Goal: Transaction & Acquisition: Purchase product/service

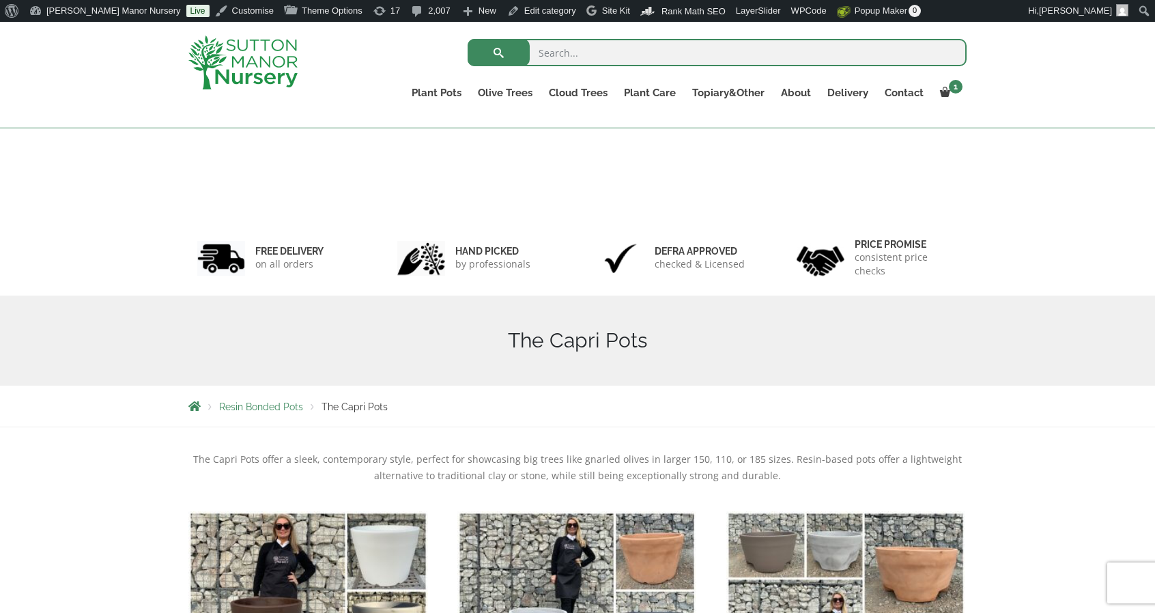
click at [256, 59] on img at bounding box center [242, 63] width 109 height 54
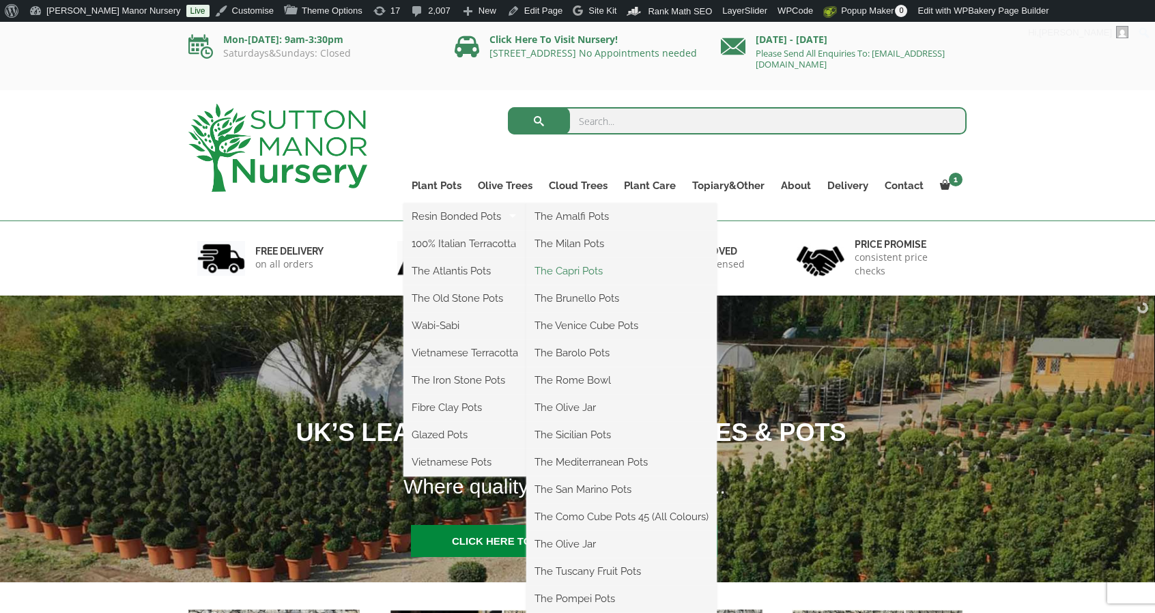
click at [578, 270] on link "The Capri Pots" at bounding box center [621, 271] width 190 height 20
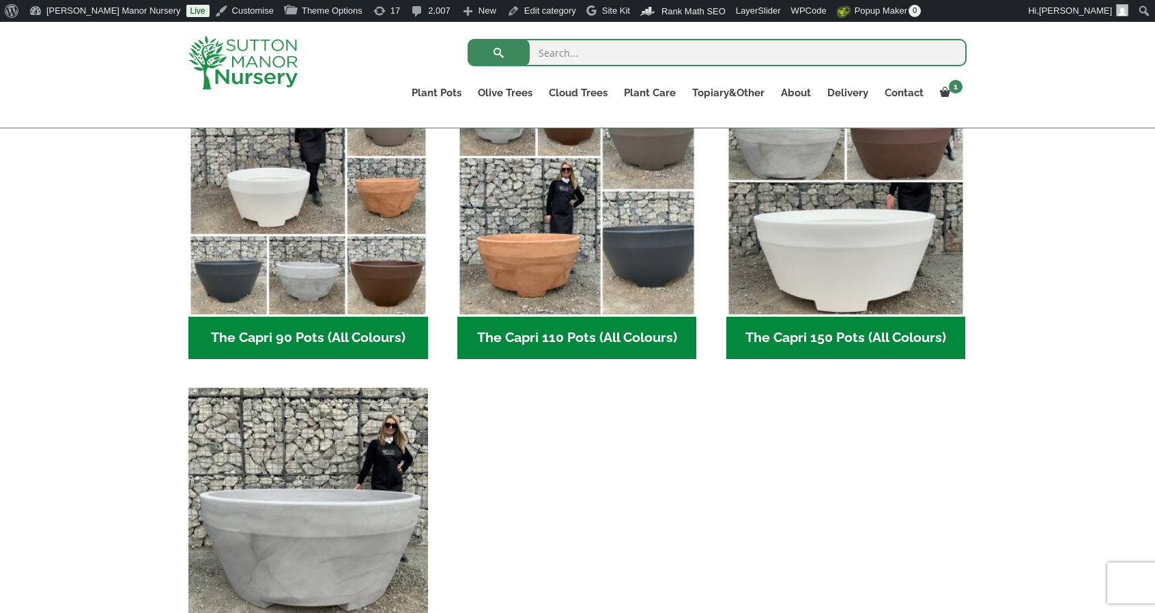
scroll to position [720, 0]
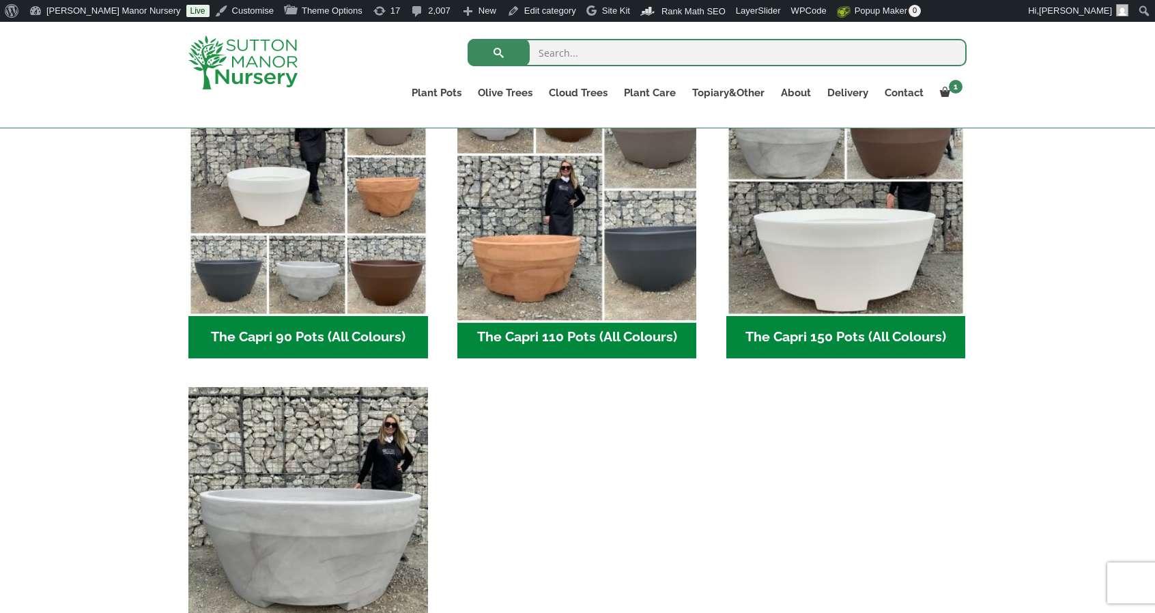
click at [596, 222] on img "Visit product category The Capri 110 Pots (All Colours)" at bounding box center [576, 196] width 251 height 251
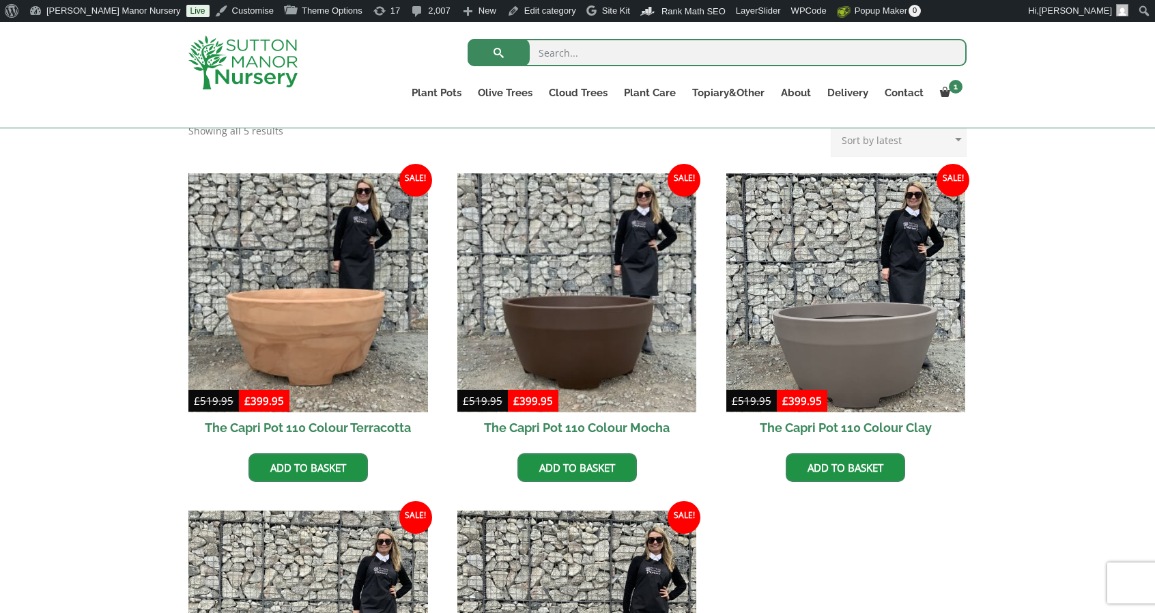
scroll to position [305, 0]
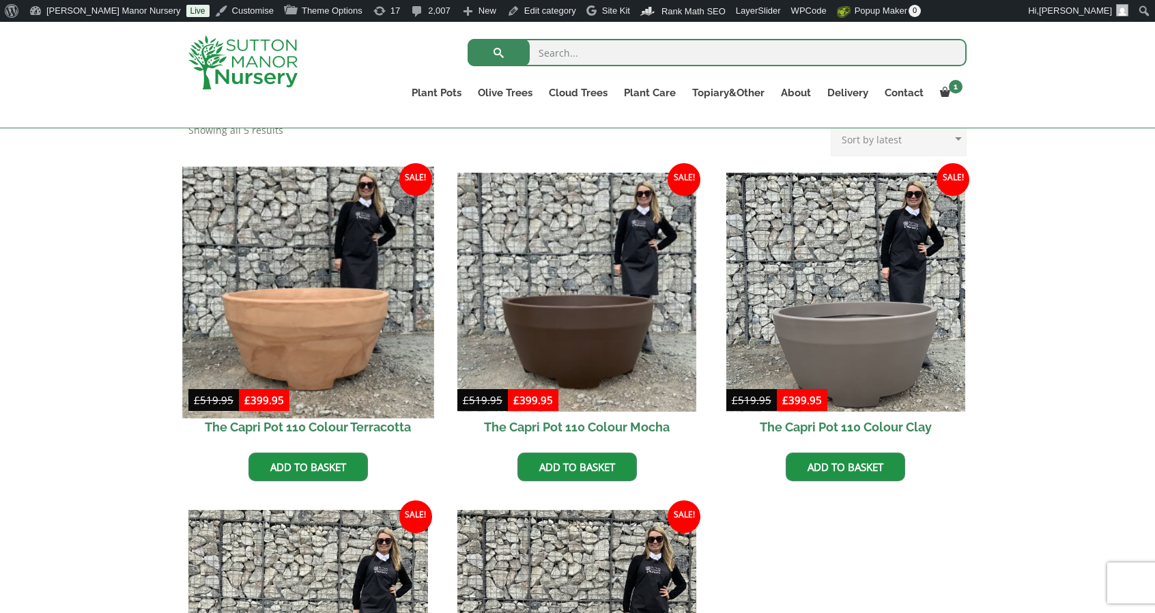
click at [348, 298] on img at bounding box center [307, 292] width 251 height 251
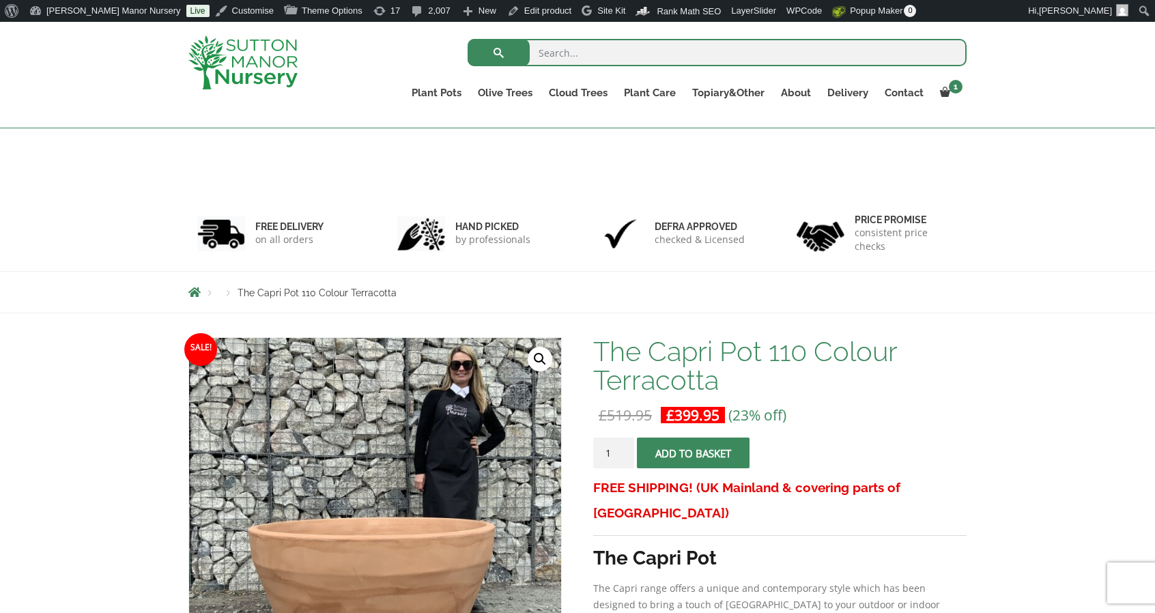
scroll to position [157, 0]
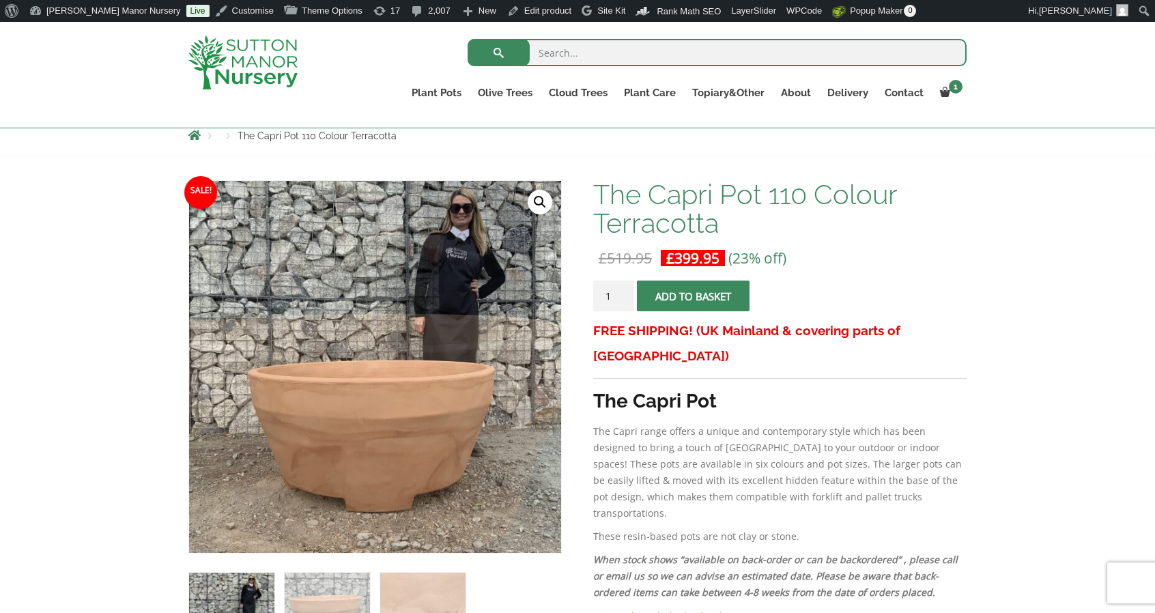
drag, startPoint x: 403, startPoint y: 414, endPoint x: 108, endPoint y: 456, distance: 297.9
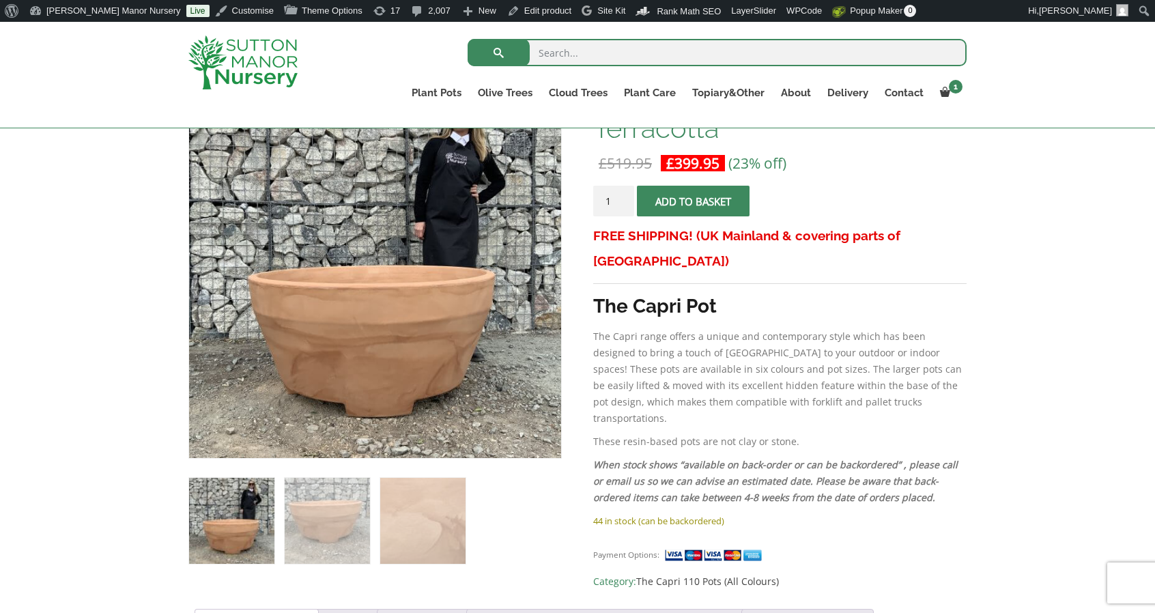
scroll to position [253, 0]
click at [108, 456] on div "Sale! 🔍 The Capri Pot 110 Colour Terracotta £ 519.95 Original price was: £519.9…" at bounding box center [577, 593] width 1155 height 1065
click at [336, 526] on img at bounding box center [327, 519] width 85 height 85
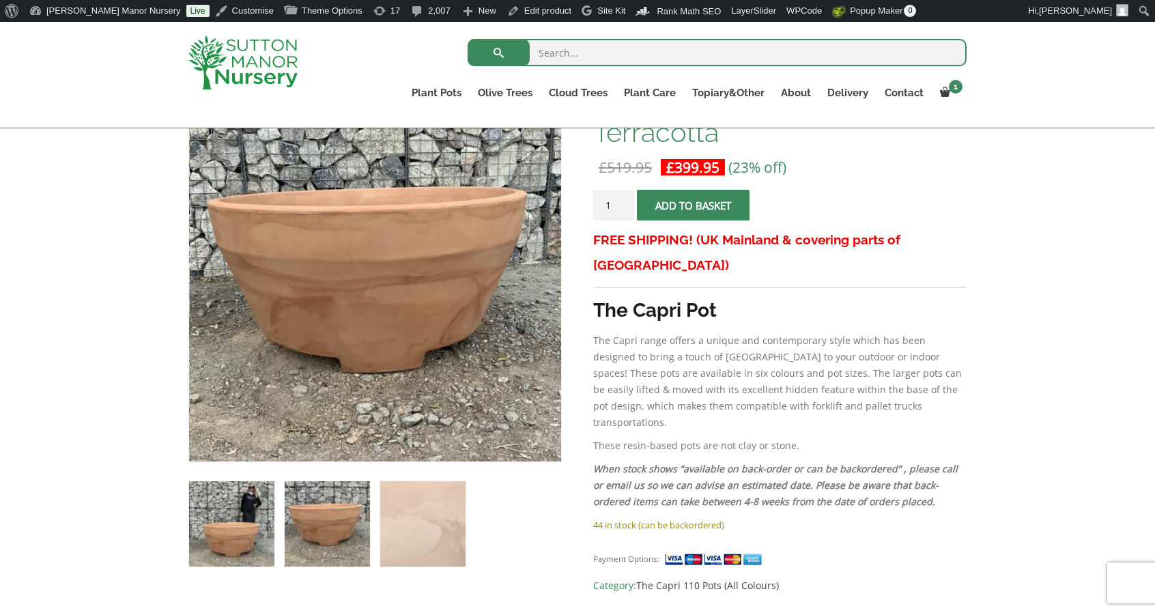
scroll to position [247, 0]
click at [262, 515] on img at bounding box center [231, 524] width 85 height 85
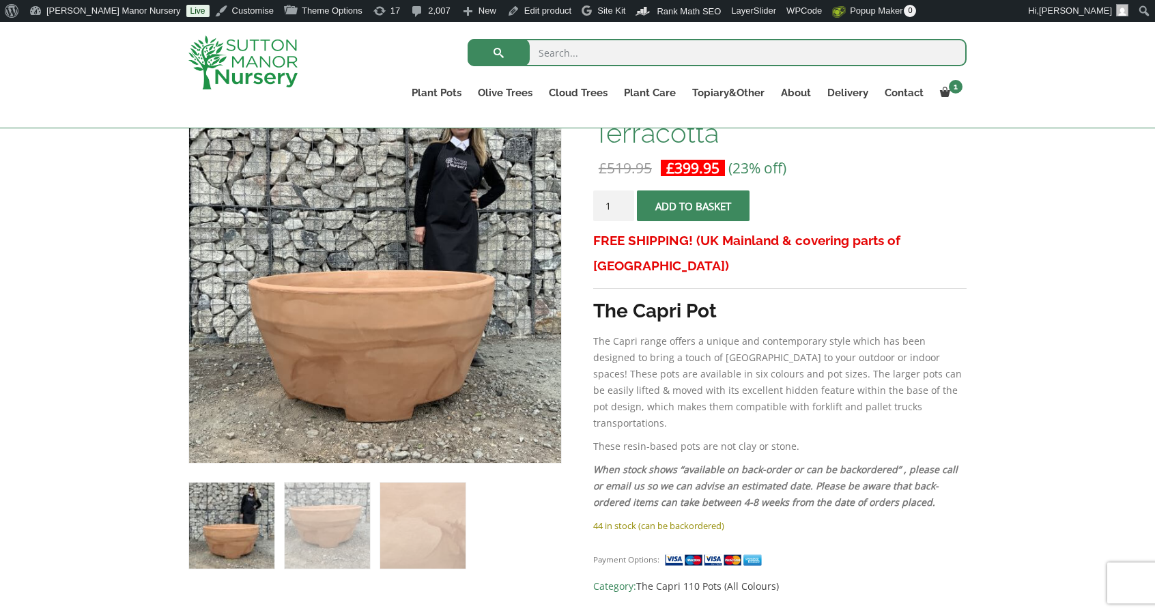
click at [244, 43] on img at bounding box center [242, 63] width 109 height 54
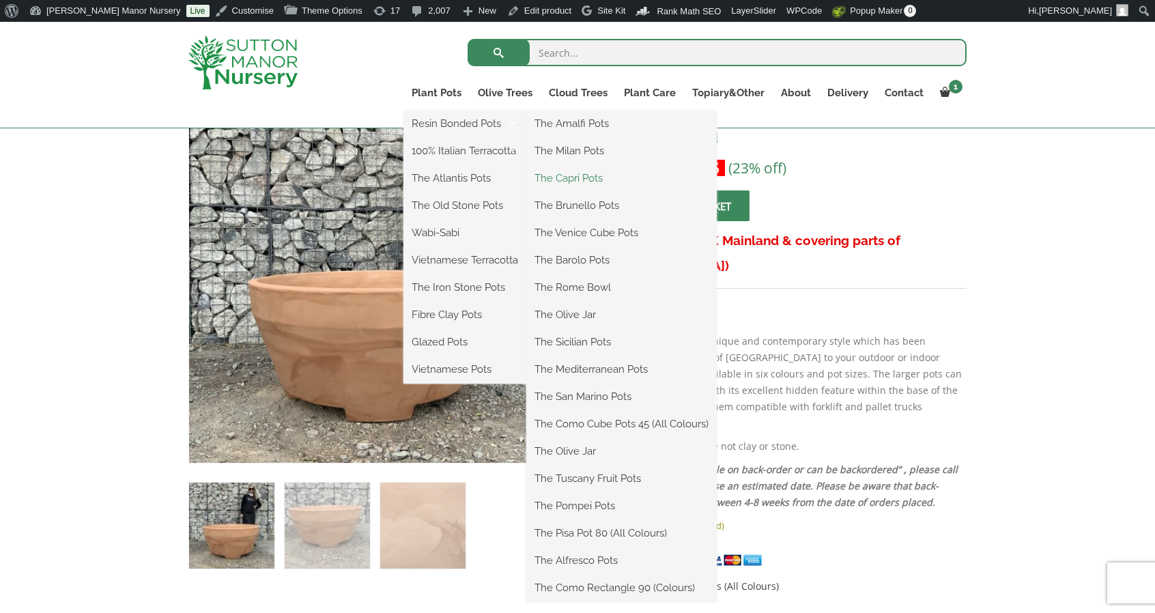
click at [589, 175] on link "The Capri Pots" at bounding box center [621, 178] width 190 height 20
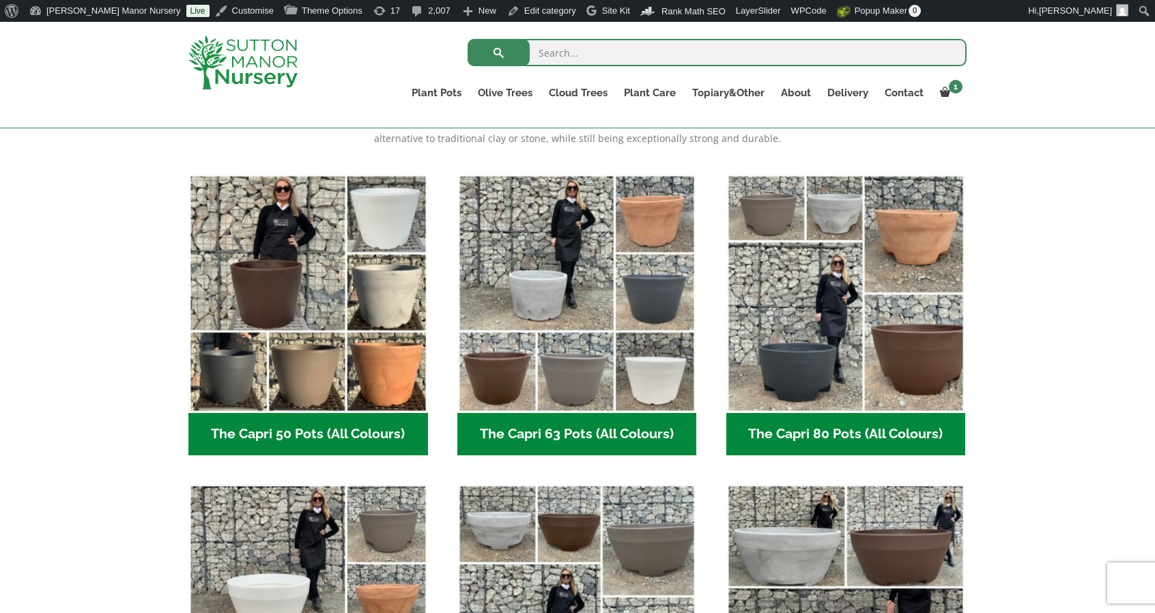
scroll to position [662, 0]
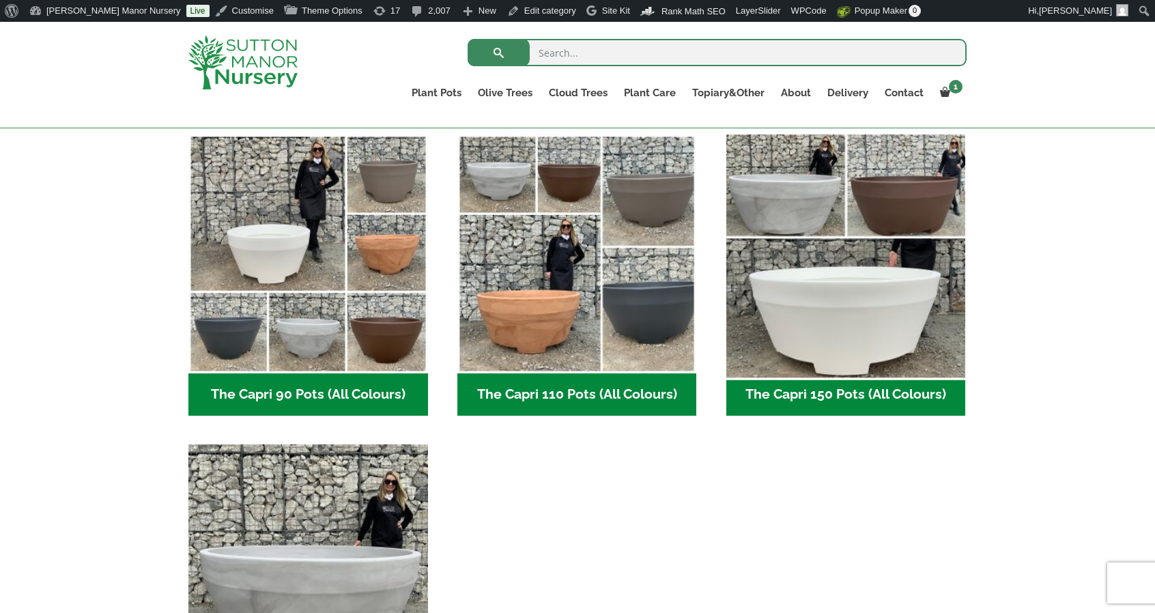
click at [912, 350] on img "Visit product category The Capri 150 Pots (All Colours)" at bounding box center [845, 253] width 251 height 251
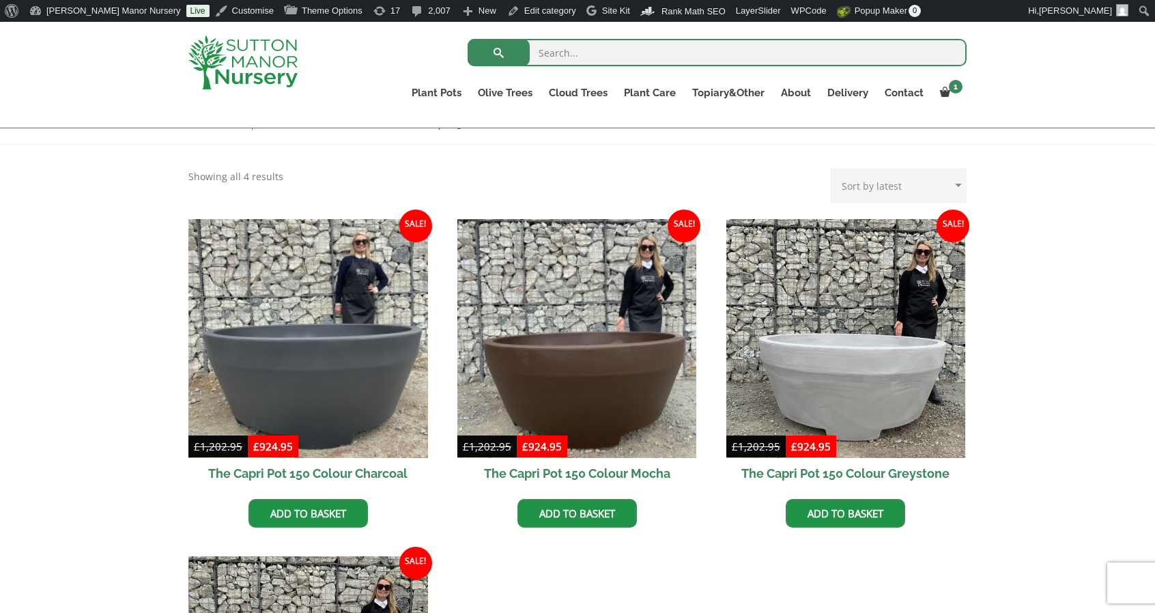
scroll to position [259, 0]
click at [322, 507] on link "Add to basket" at bounding box center [308, 512] width 119 height 29
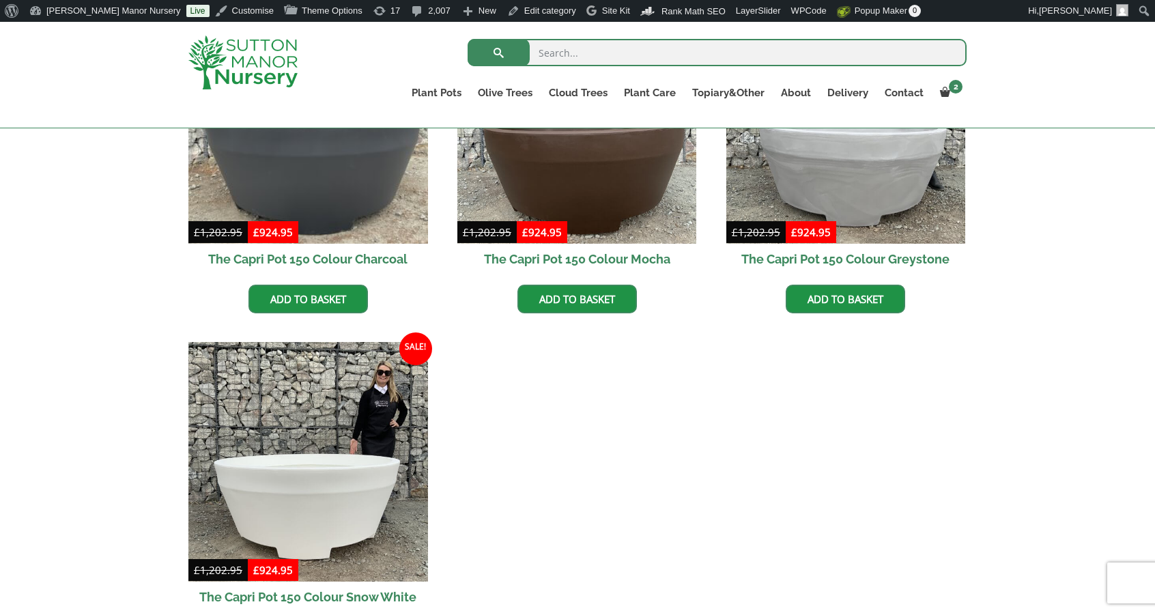
scroll to position [473, 0]
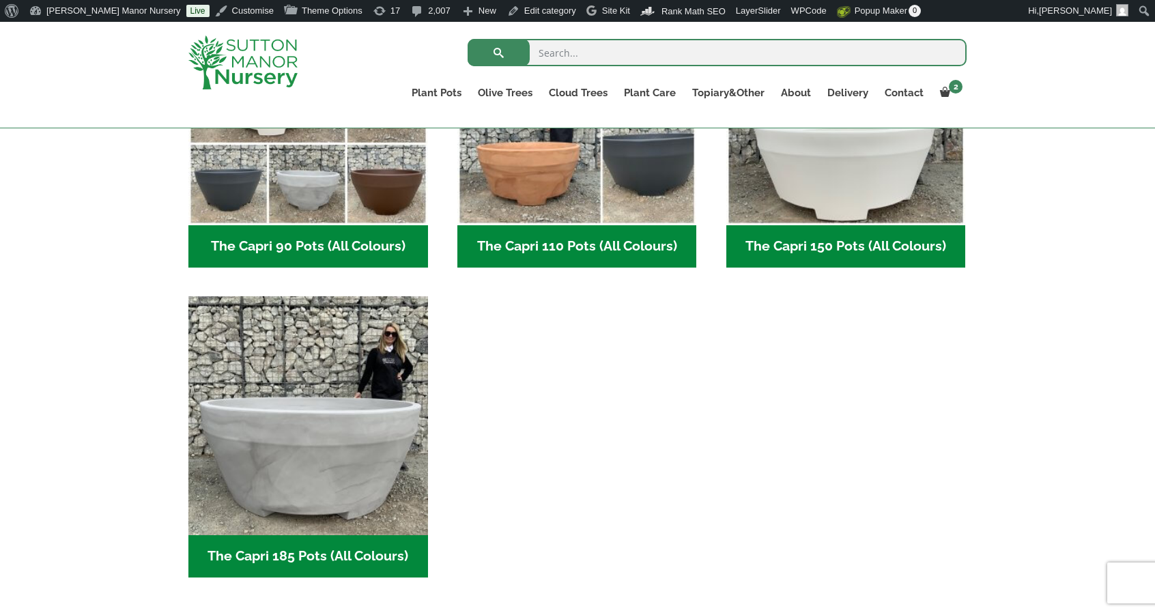
scroll to position [818, 0]
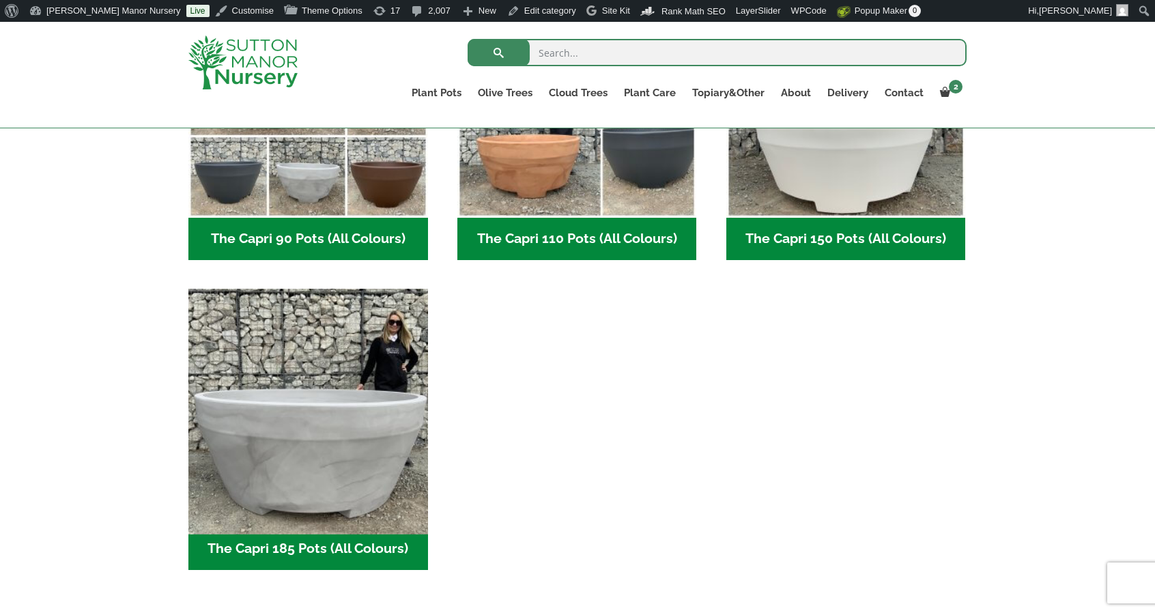
click at [354, 350] on img "Visit product category The Capri 185 Pots (All Colours)" at bounding box center [307, 408] width 251 height 251
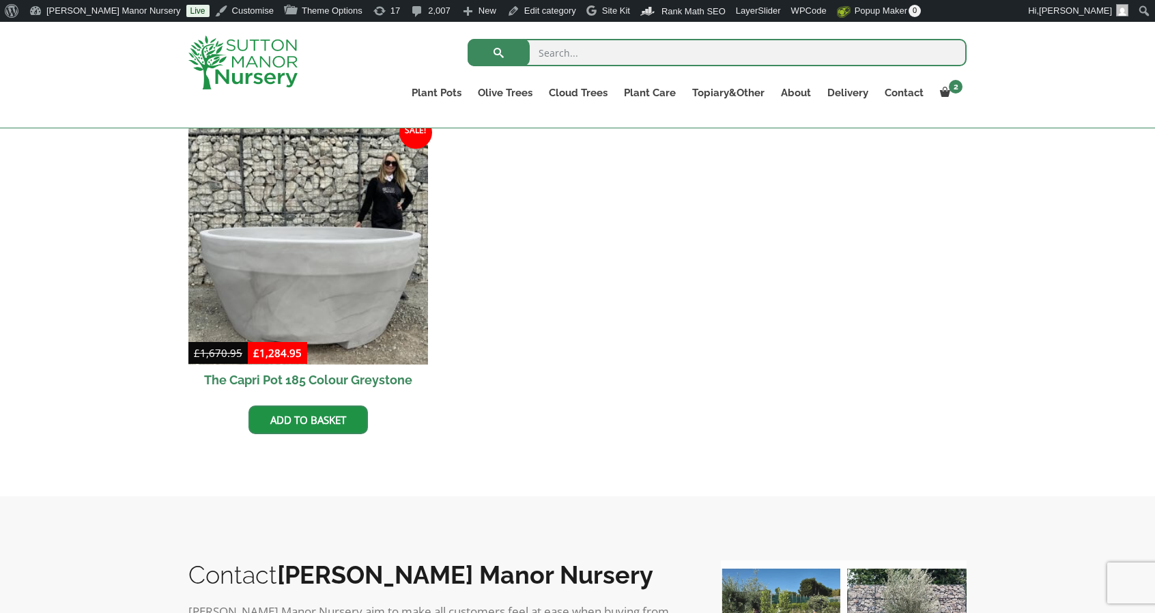
scroll to position [352, 0]
click at [349, 410] on link "Add to basket" at bounding box center [308, 419] width 119 height 29
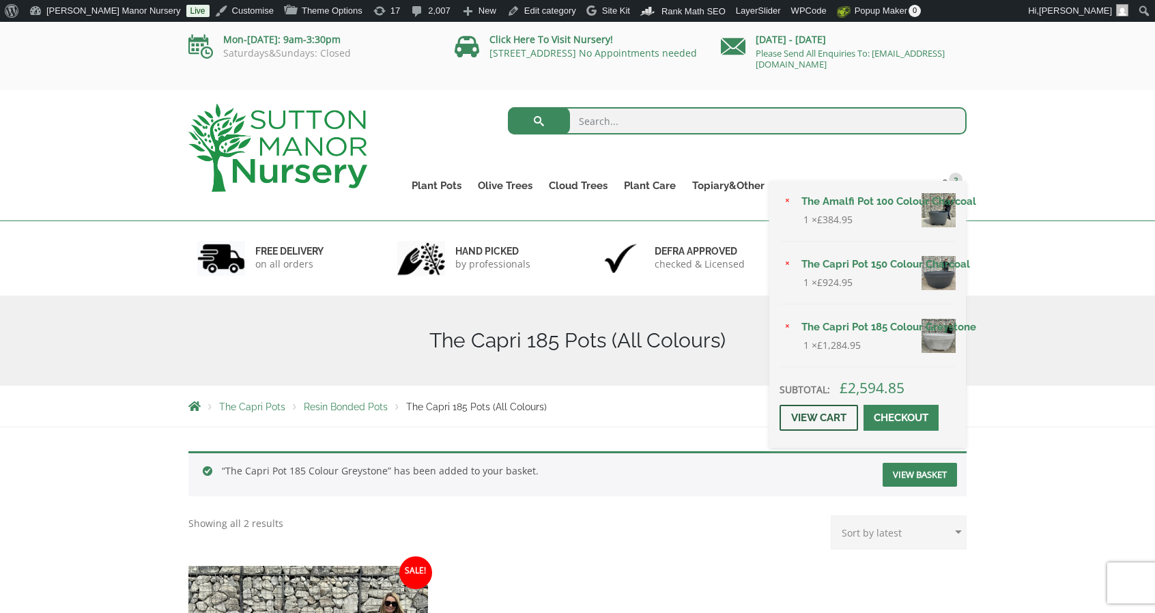
click at [851, 411] on link "View cart" at bounding box center [819, 418] width 79 height 26
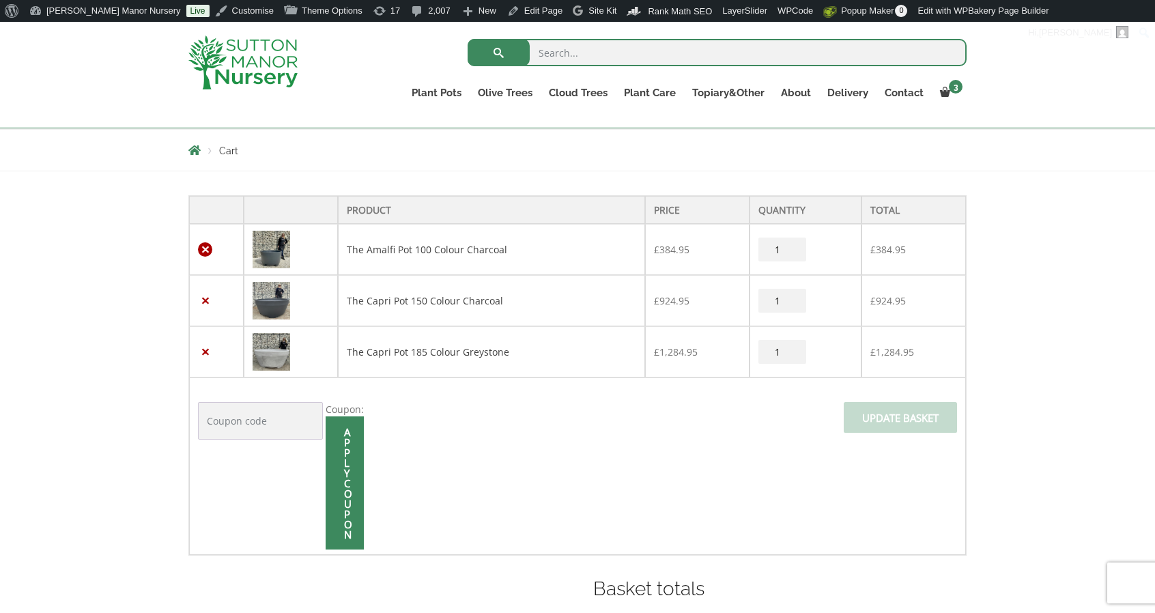
click at [200, 251] on link "×" at bounding box center [205, 249] width 14 height 14
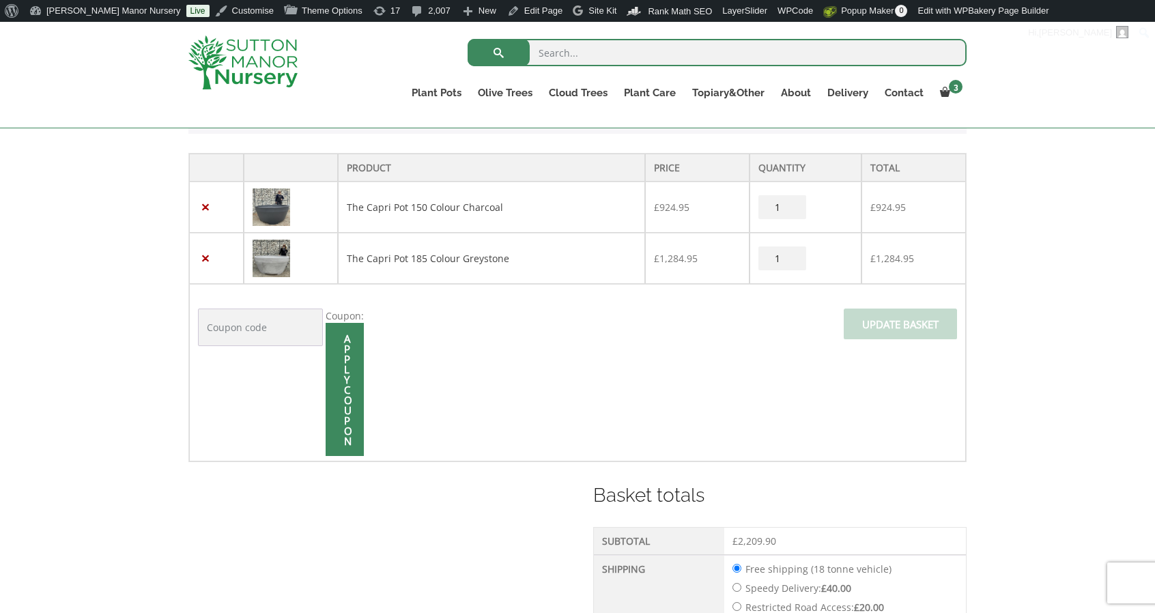
scroll to position [358, 0]
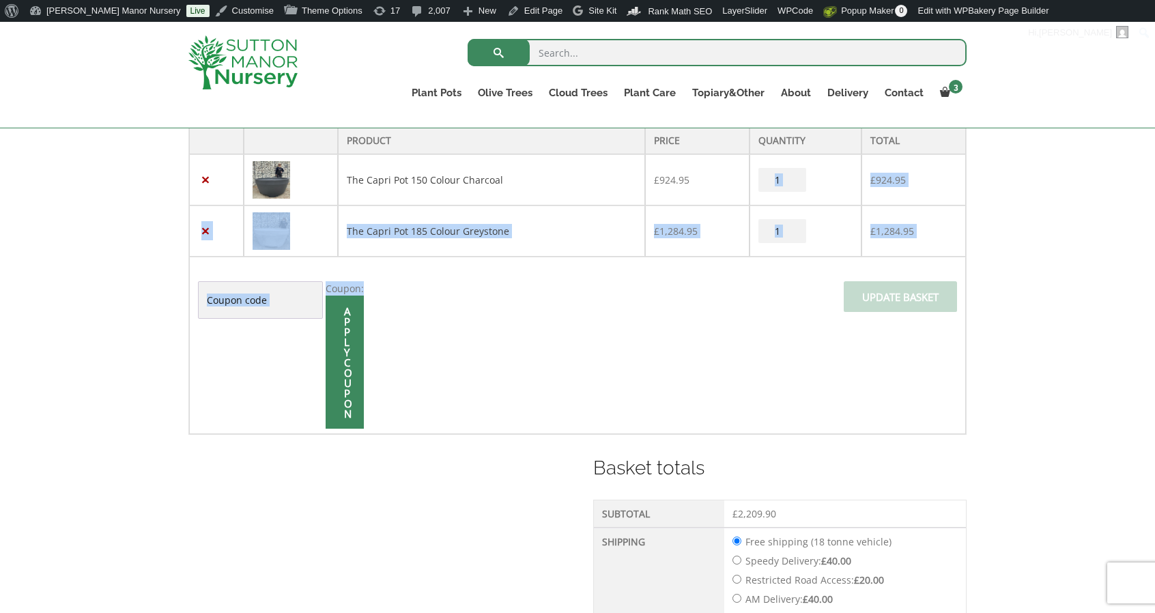
drag, startPoint x: 792, startPoint y: 300, endPoint x: 793, endPoint y: 177, distance: 123.6
click at [793, 177] on tbody "× The Capri Pot 150 Colour Charcoal £ 924.95 The Capri Pot 150 Colour Charcoal …" at bounding box center [577, 294] width 777 height 280
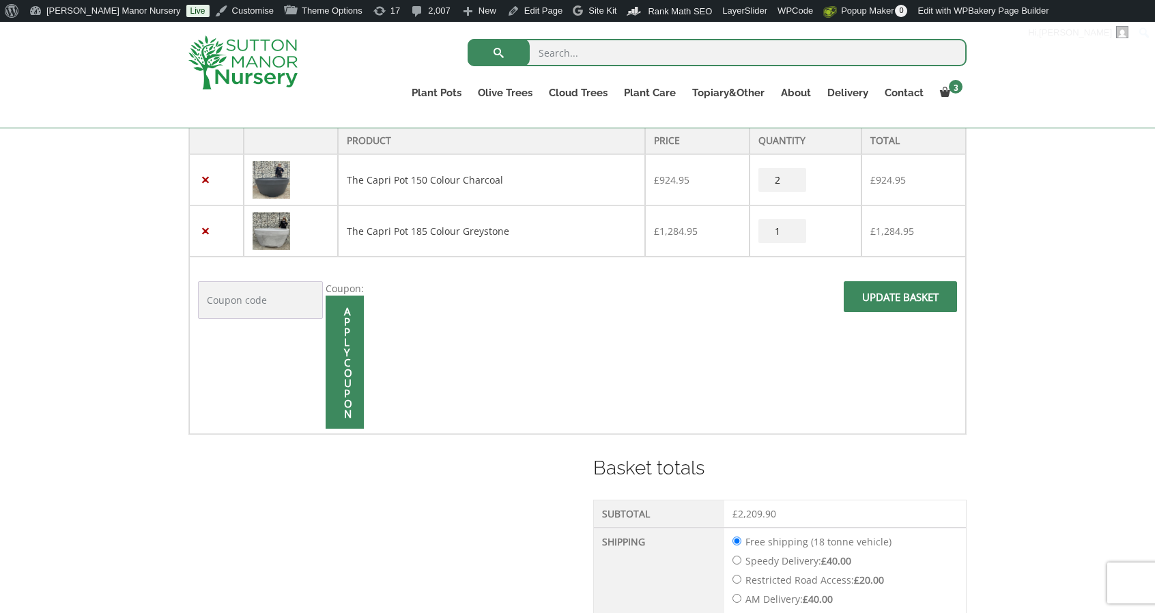
click at [793, 177] on input "2" at bounding box center [783, 180] width 48 height 24
drag, startPoint x: 797, startPoint y: 182, endPoint x: 776, endPoint y: 191, distance: 23.2
type input "0"
click at [776, 191] on input "0" at bounding box center [783, 180] width 48 height 24
type input "10"
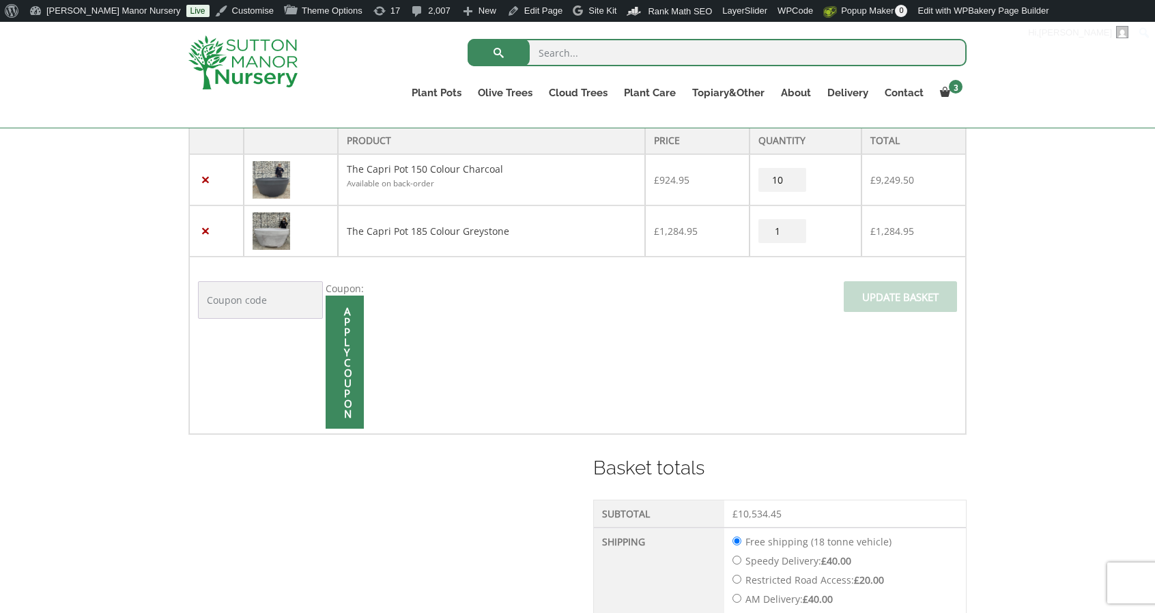
click at [784, 230] on input "1" at bounding box center [783, 231] width 48 height 24
type input "10"
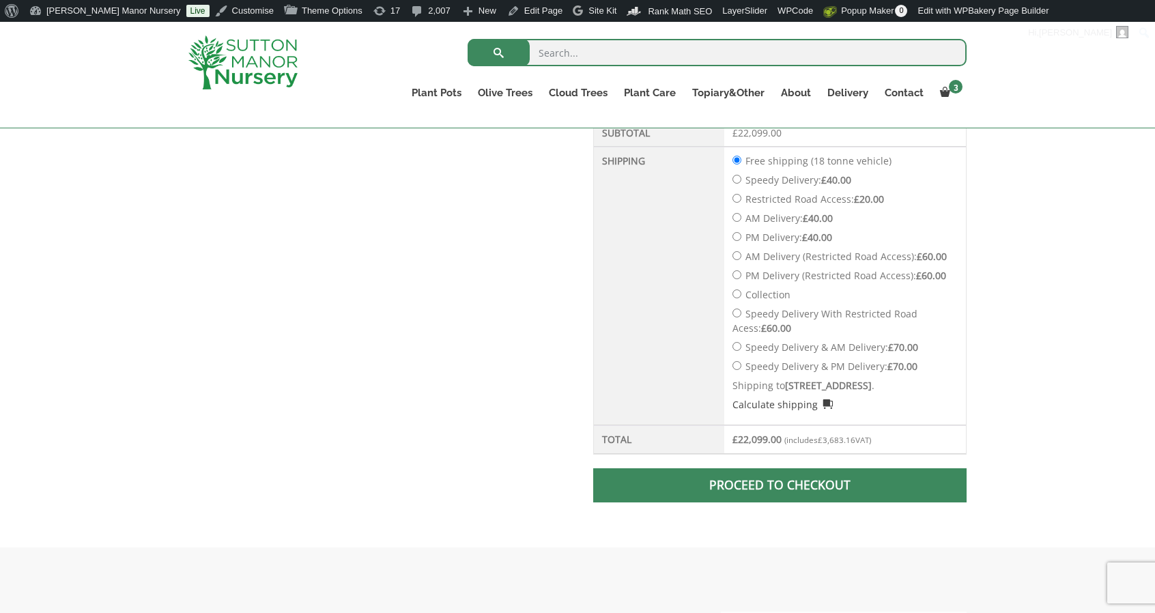
scroll to position [739, 0]
click at [255, 81] on img at bounding box center [242, 63] width 109 height 54
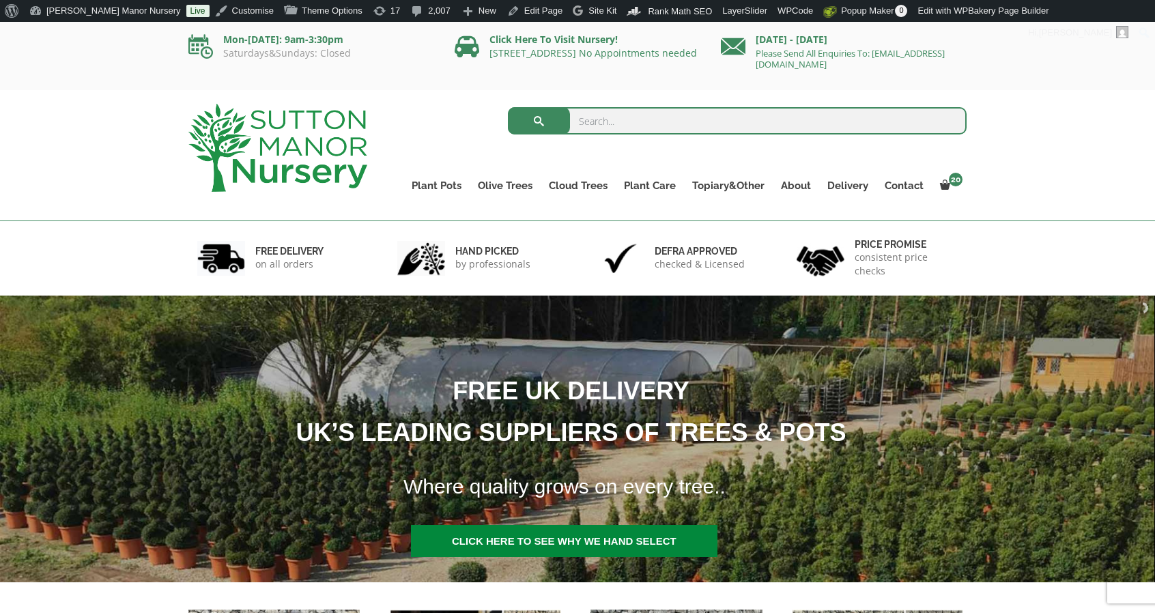
click at [673, 121] on input "search" at bounding box center [738, 120] width 460 height 27
type input "capri 150"
click at [508, 107] on button "submit" at bounding box center [539, 120] width 62 height 27
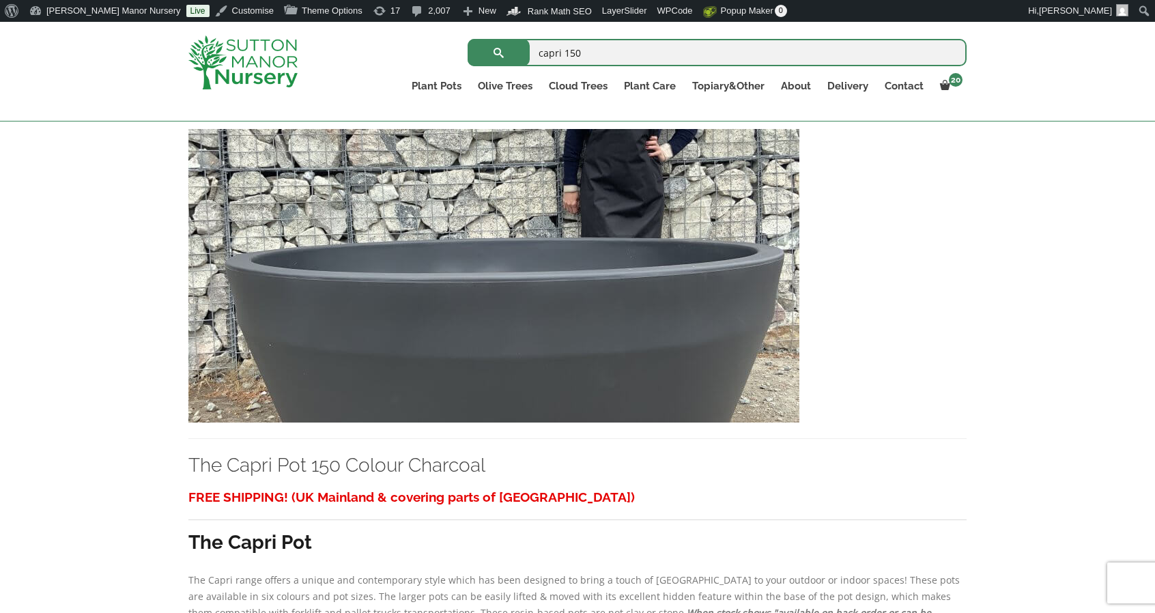
scroll to position [297, 0]
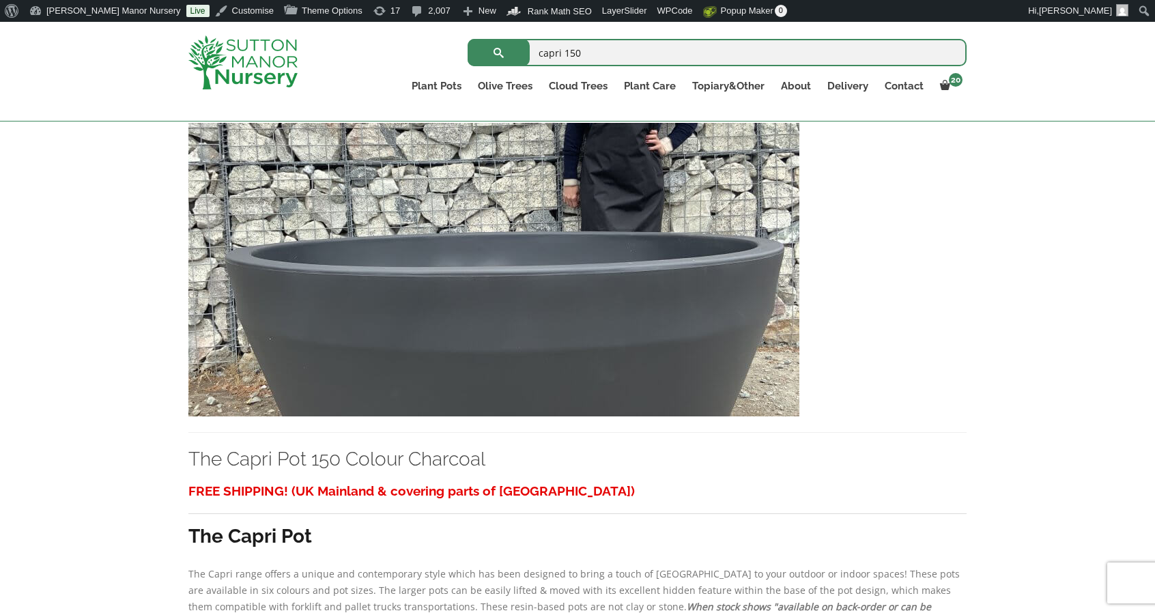
click at [541, 311] on img at bounding box center [493, 270] width 611 height 294
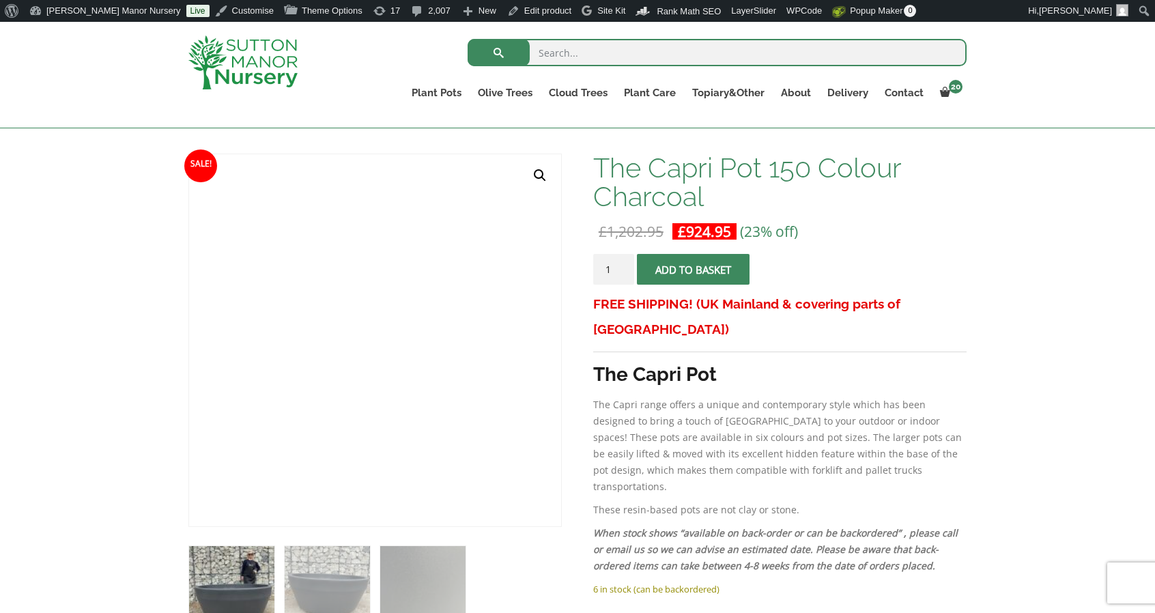
scroll to position [184, 0]
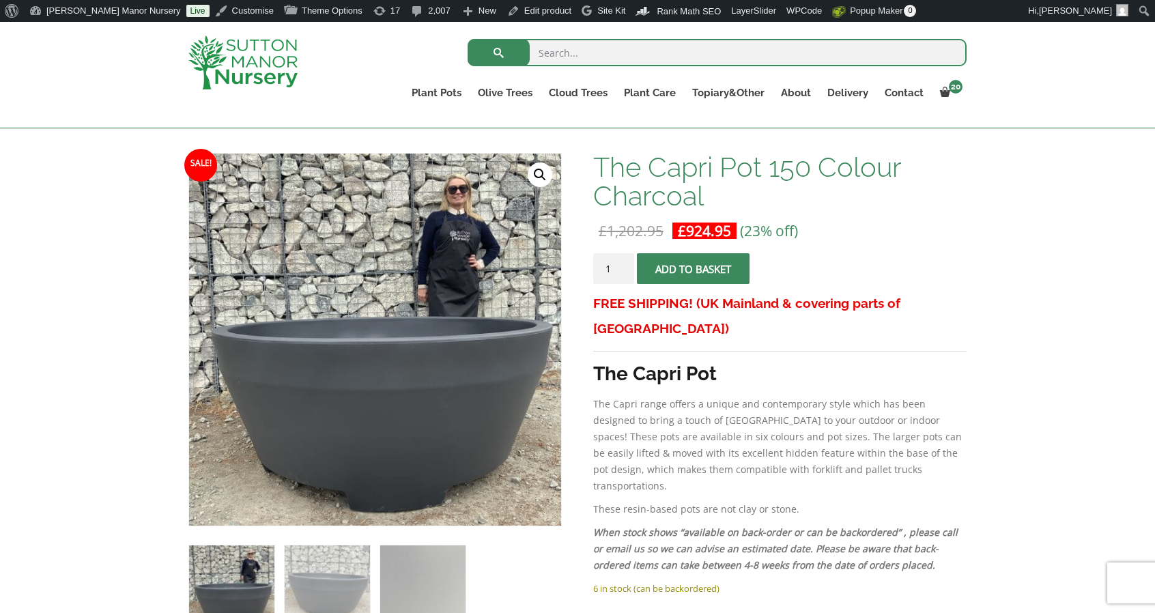
click at [666, 54] on input "search" at bounding box center [717, 52] width 499 height 27
type input "capri 185"
click at [468, 39] on button "submit" at bounding box center [499, 52] width 62 height 27
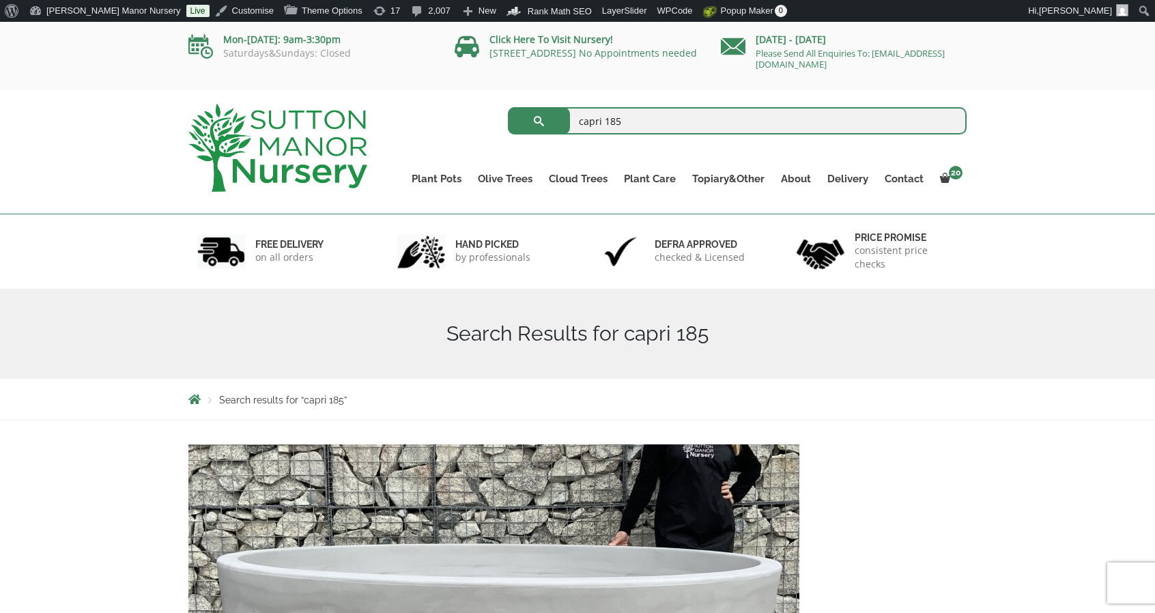
click at [490, 464] on img at bounding box center [493, 591] width 611 height 294
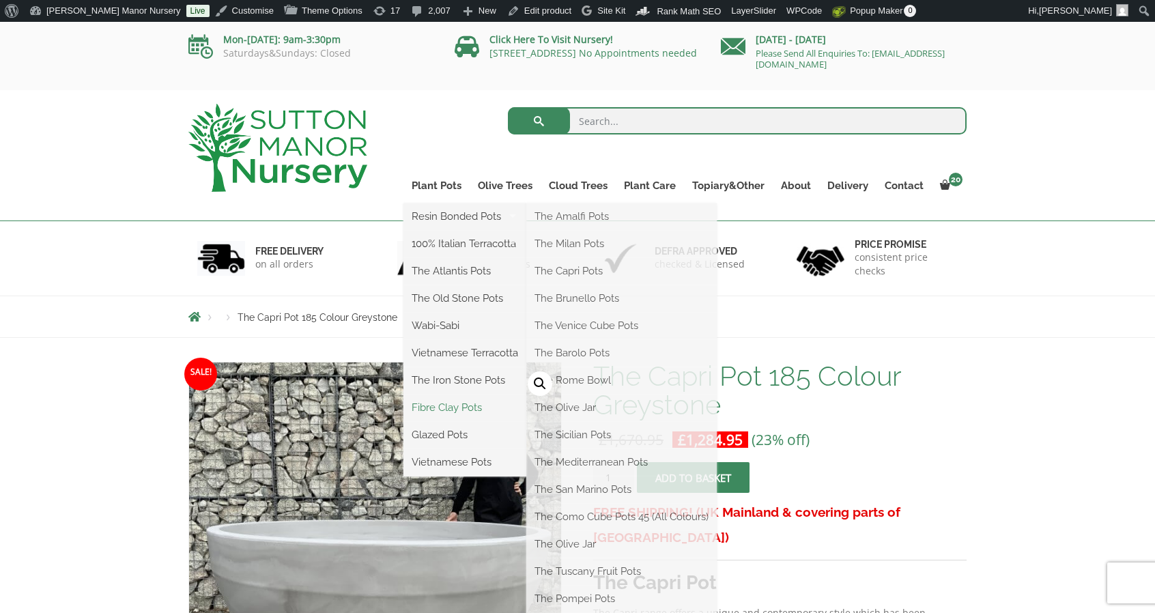
click at [437, 411] on link "Fibre Clay Pots" at bounding box center [465, 407] width 123 height 20
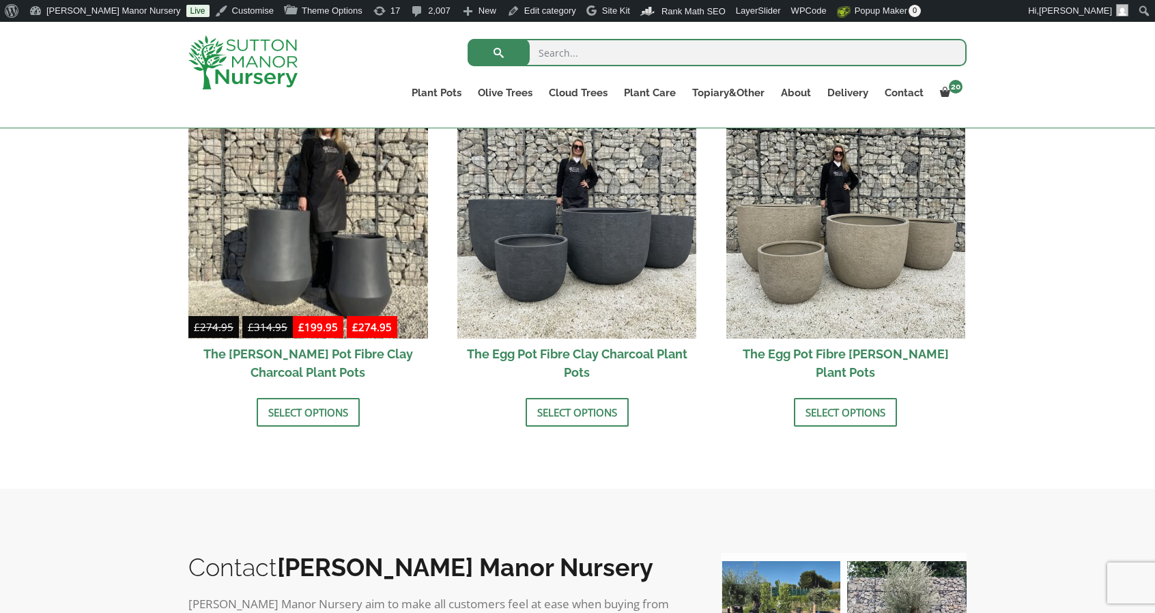
scroll to position [478, 0]
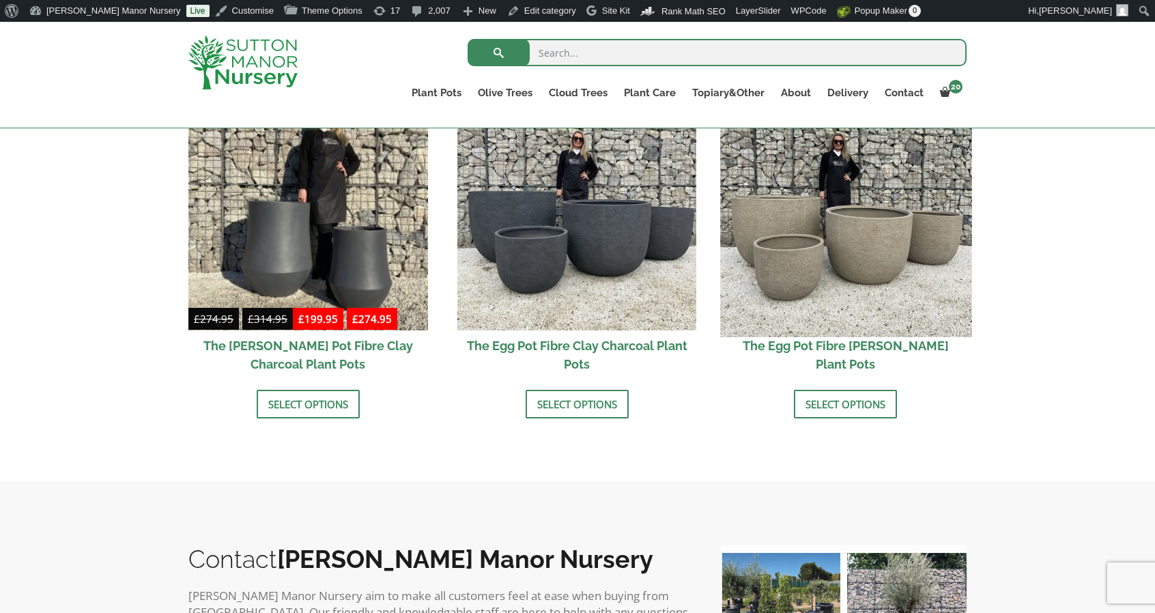
click at [796, 277] on img at bounding box center [845, 210] width 251 height 251
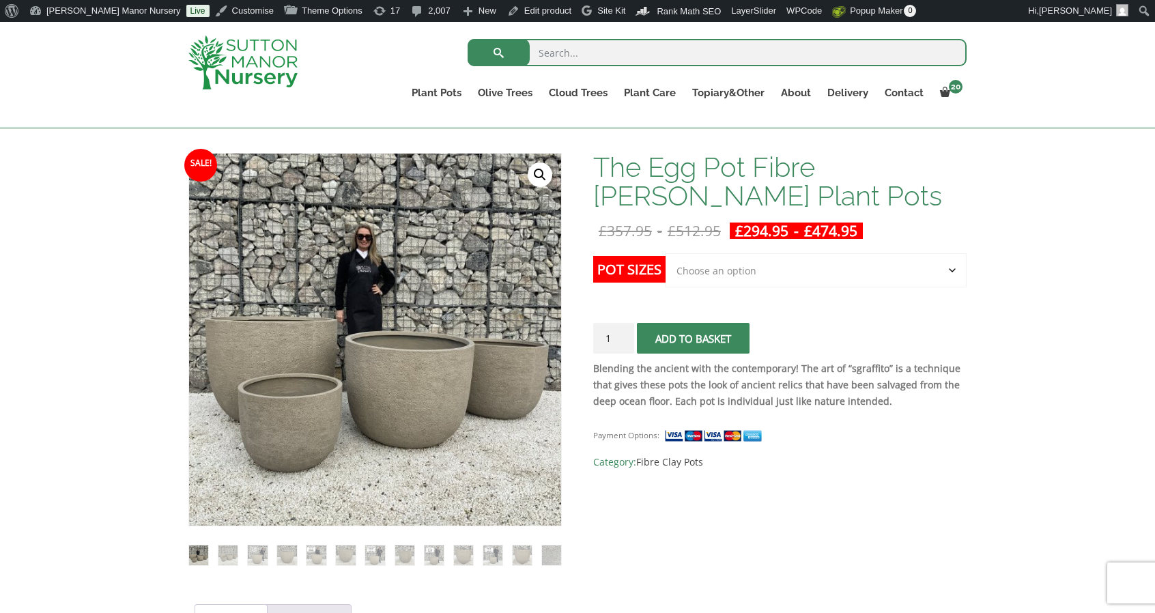
scroll to position [205, 0]
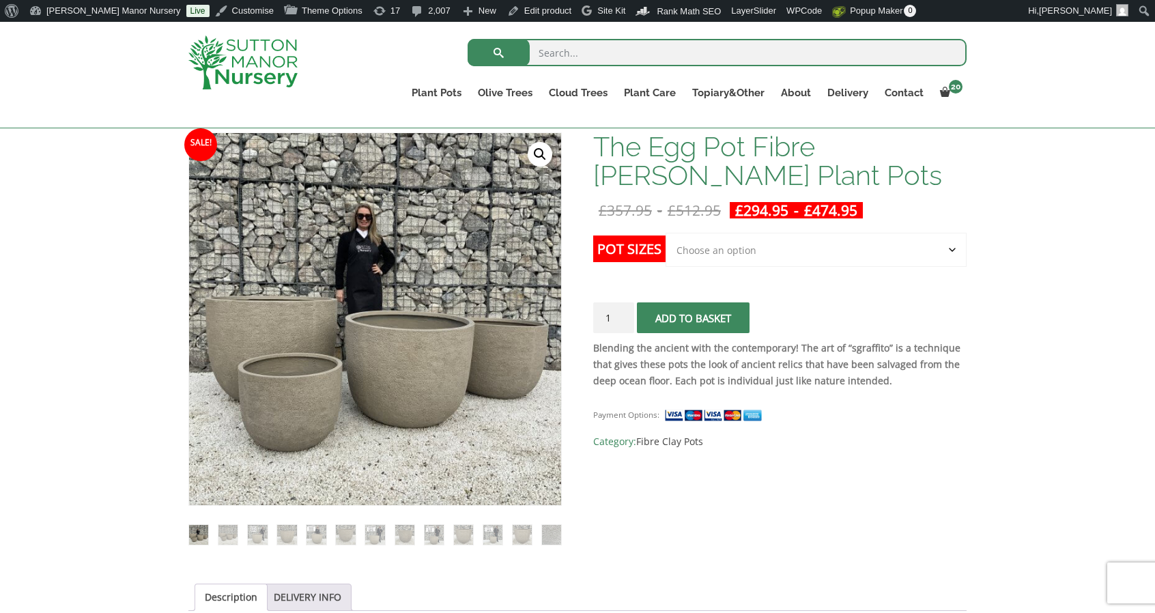
click at [810, 262] on select "Choose an option Click here to buy the 5th To Largest Pot In The Picture Click …" at bounding box center [816, 250] width 301 height 34
click at [666, 233] on select "Choose an option Click here to buy the 5th To Largest Pot In The Picture Click …" at bounding box center [816, 250] width 301 height 34
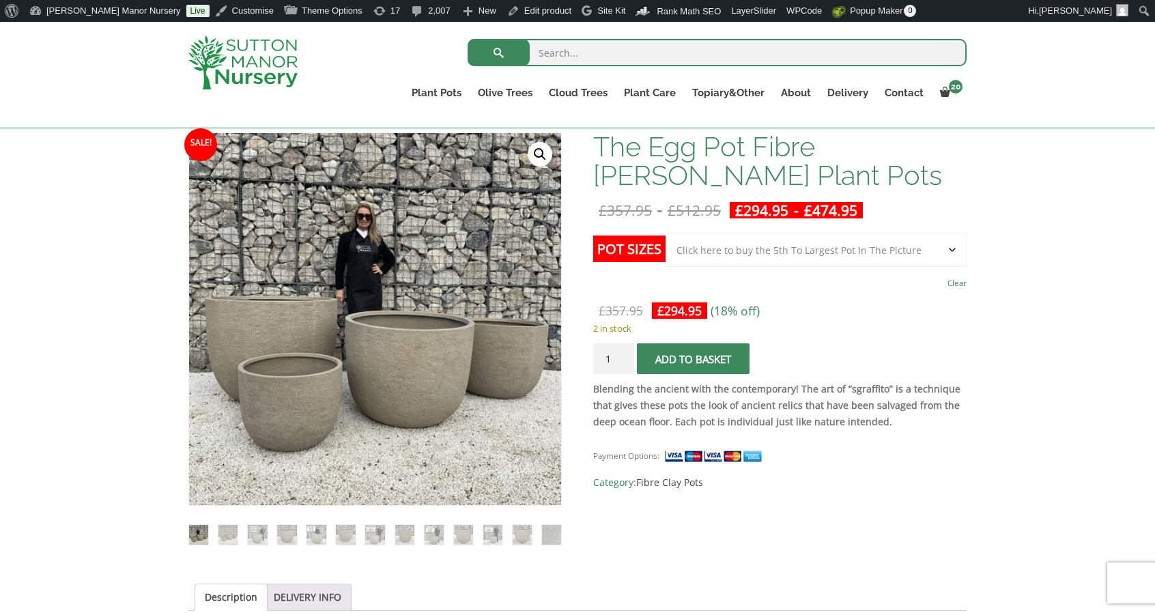
click at [931, 251] on select "Choose an option Click here to buy the 5th To Largest Pot In The Picture Click …" at bounding box center [816, 250] width 301 height 34
select select "Click here to buy the 2nd To Largest Pot In The Picture"
click at [666, 233] on select "Choose an option Click here to buy the 5th To Largest Pot In The Picture Click …" at bounding box center [816, 250] width 301 height 34
click at [839, 255] on select "Choose an option Click here to buy the 5th To Largest Pot In The Picture Click …" at bounding box center [816, 250] width 301 height 34
select select
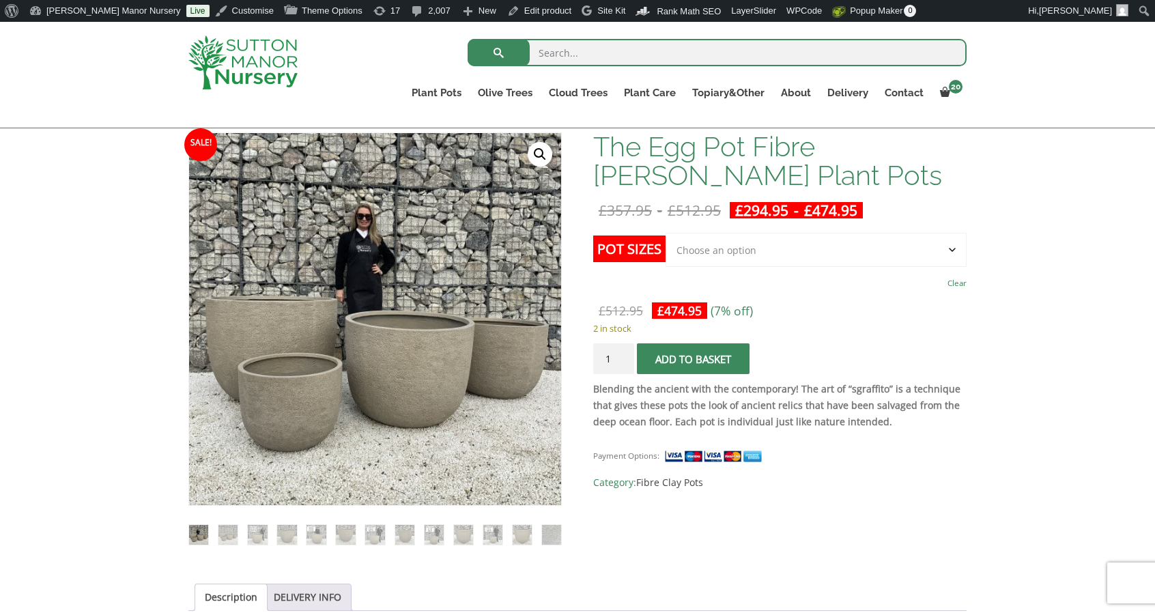
click at [666, 233] on select "Choose an option Click here to buy the 5th To Largest Pot In The Picture Click …" at bounding box center [816, 250] width 301 height 34
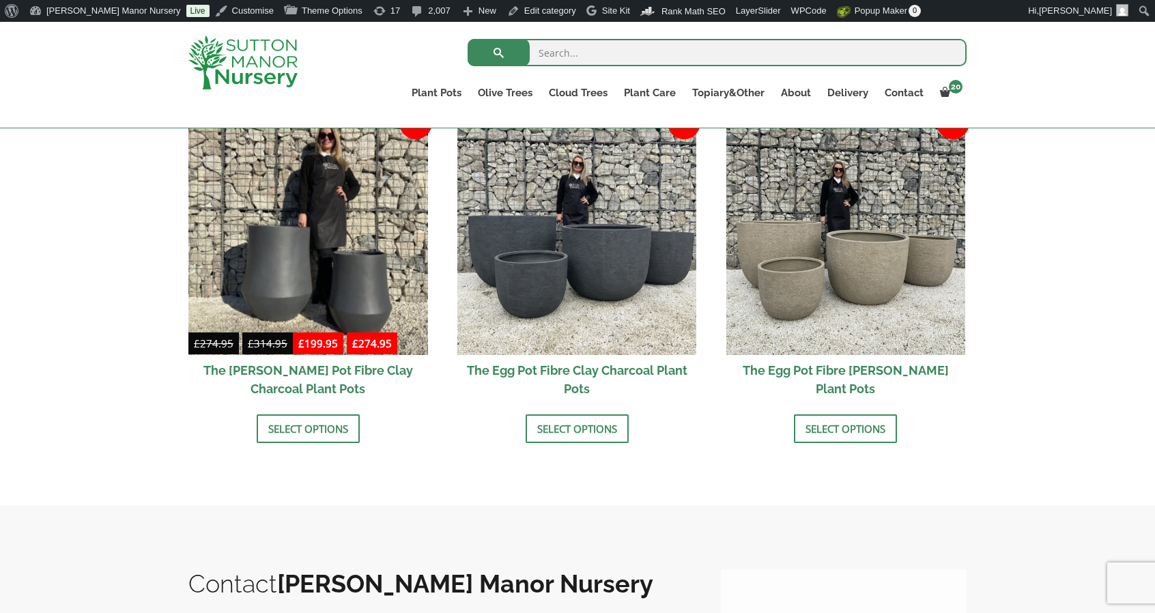
scroll to position [478, 0]
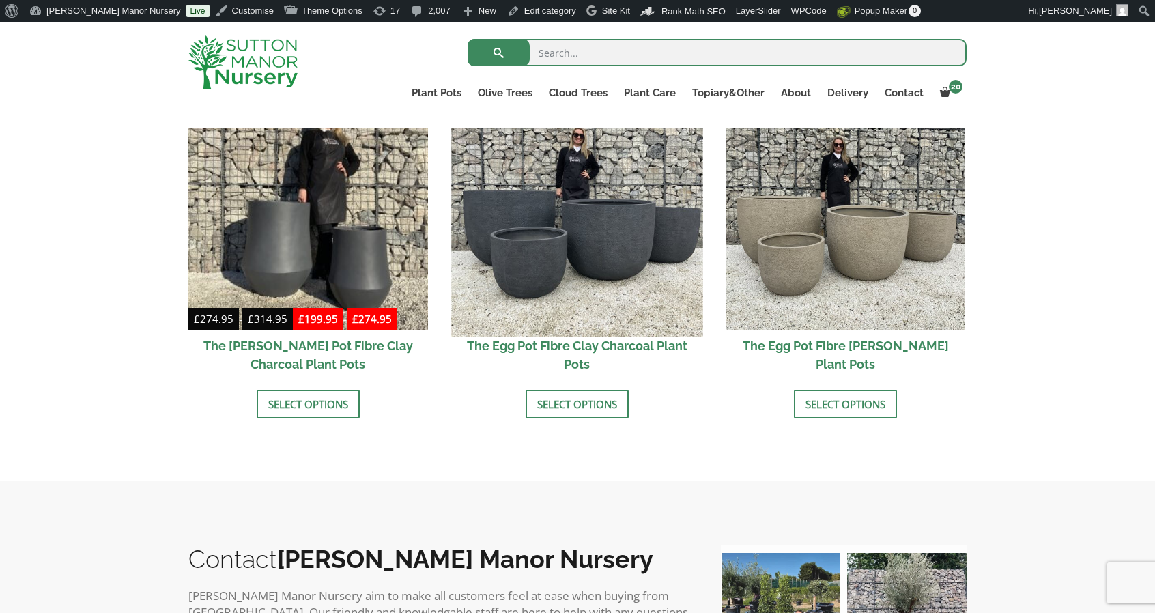
click at [584, 214] on img at bounding box center [576, 210] width 251 height 251
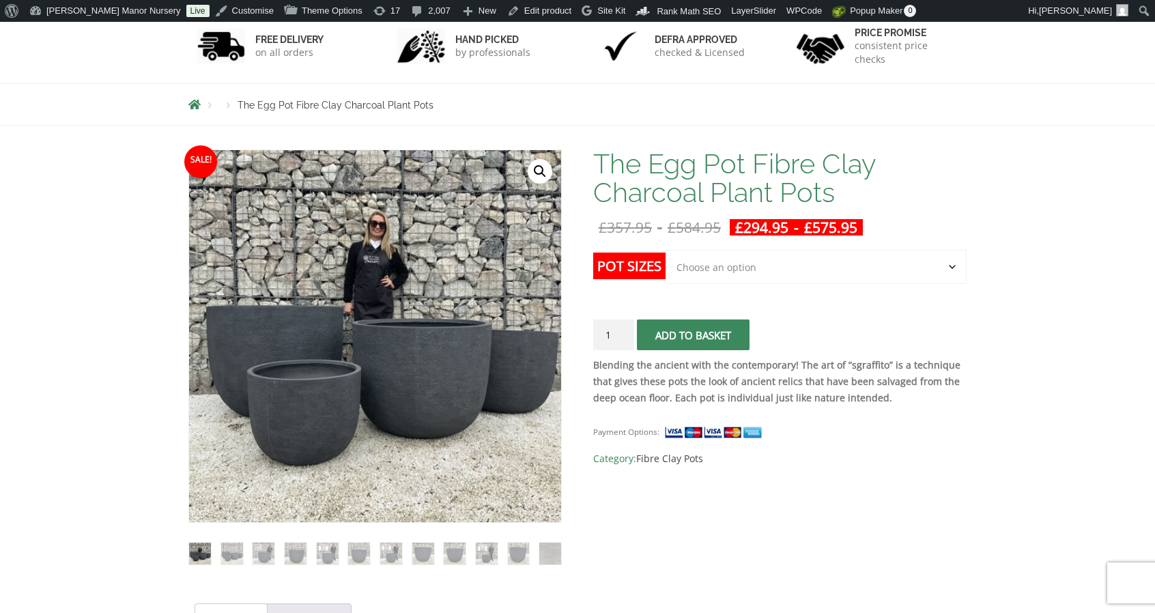
scroll to position [273, 0]
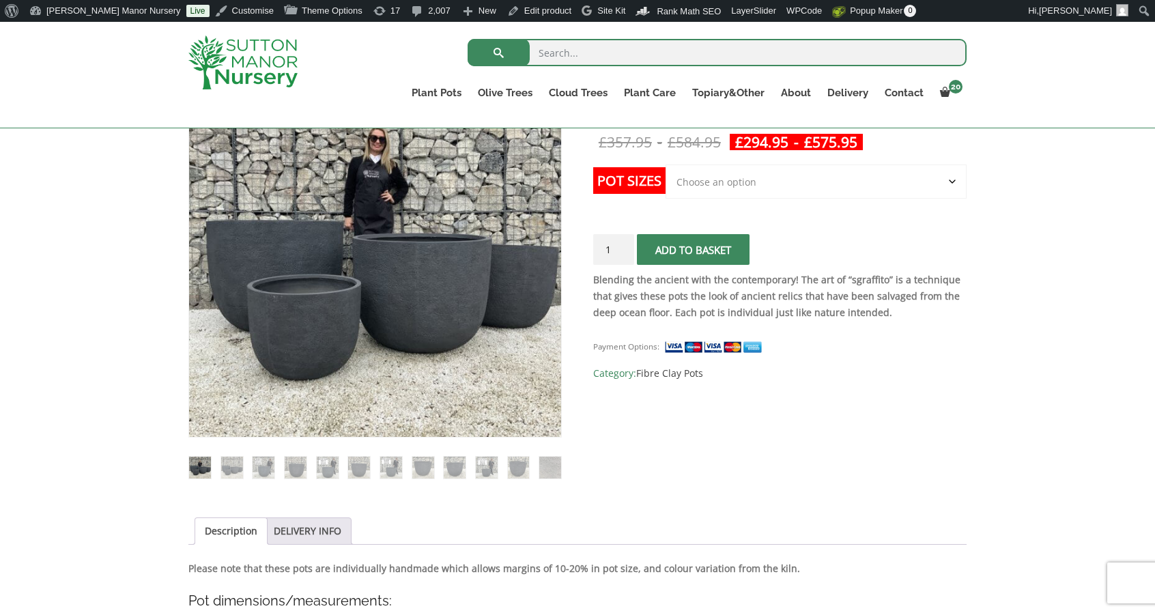
click at [798, 188] on select "Choose an option Click here to buy the 5th To Largest Pot In The Picture Click …" at bounding box center [816, 182] width 301 height 34
click at [666, 165] on select "Choose an option Click here to buy the 5th To Largest Pot In The Picture Click …" at bounding box center [816, 182] width 301 height 34
select select "Click here to buy the 5th To Largest Pot In The Picture"
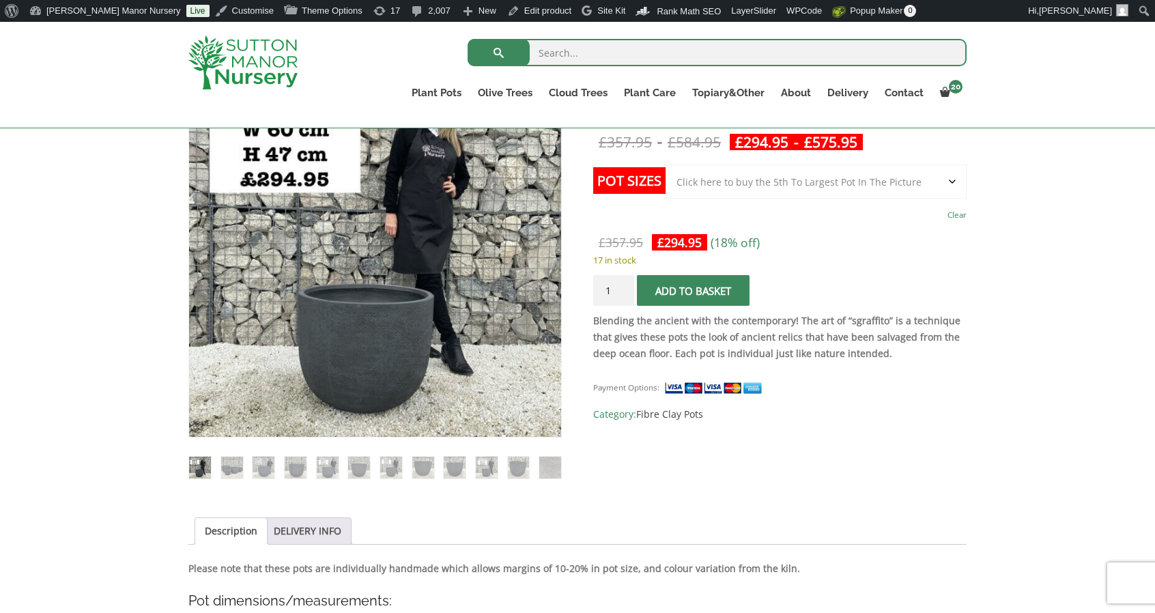
click at [829, 192] on select "Choose an option Click here to buy the 5th To Largest Pot In The Picture Click …" at bounding box center [816, 182] width 301 height 34
select select
click at [666, 165] on select "Choose an option Click here to buy the 5th To Largest Pot In The Picture Click …" at bounding box center [816, 182] width 301 height 34
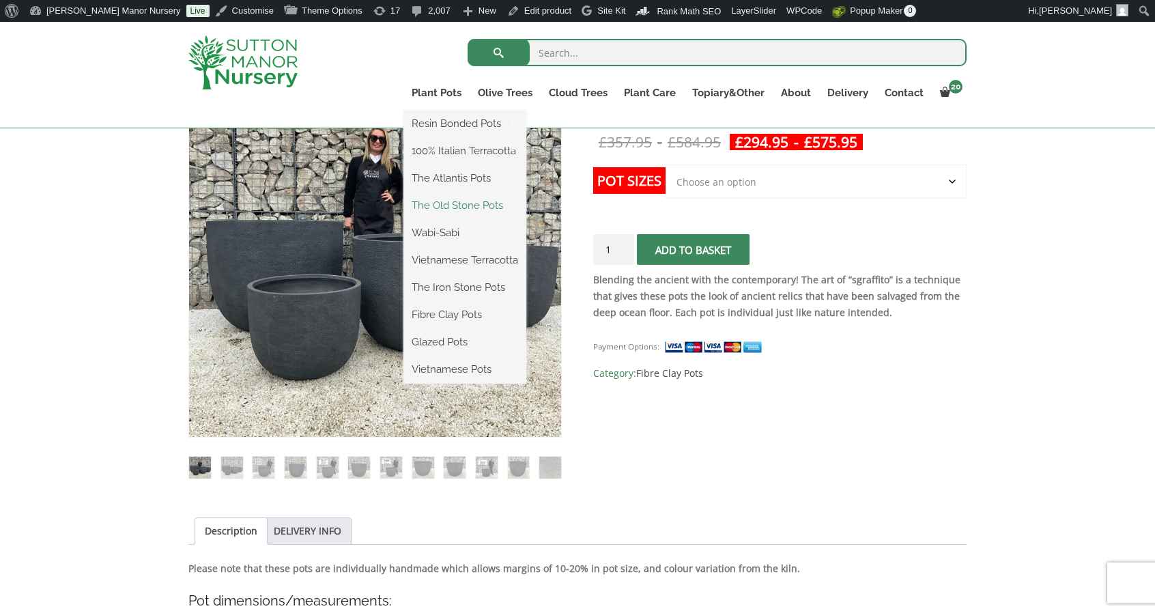
click at [444, 212] on link "The Old Stone Pots" at bounding box center [465, 205] width 123 height 20
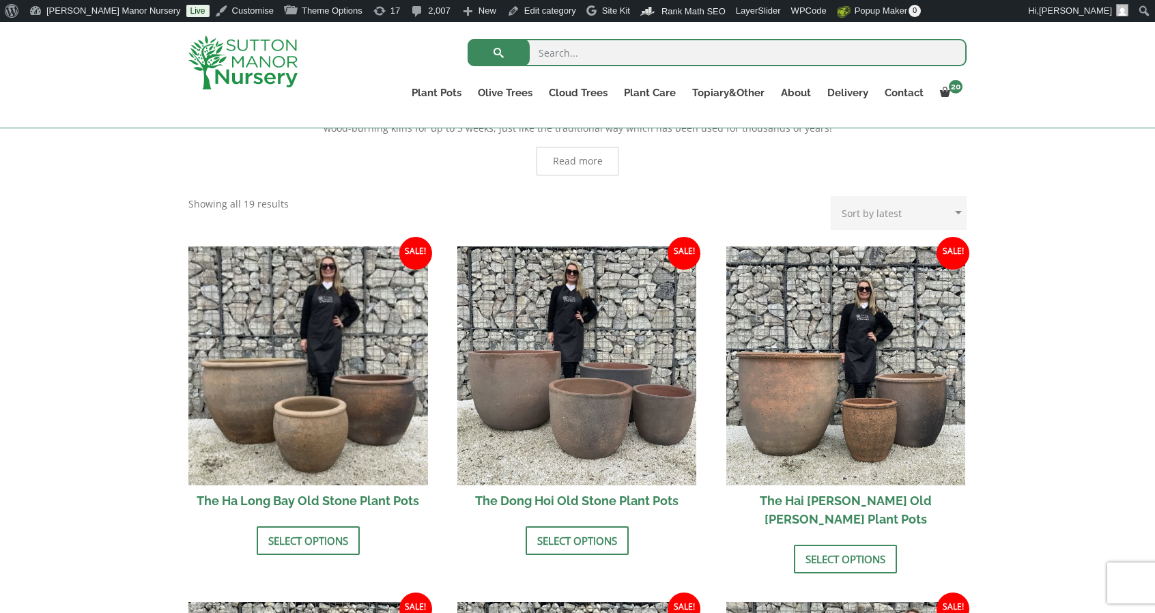
scroll to position [341, 0]
